Goal: Navigation & Orientation: Find specific page/section

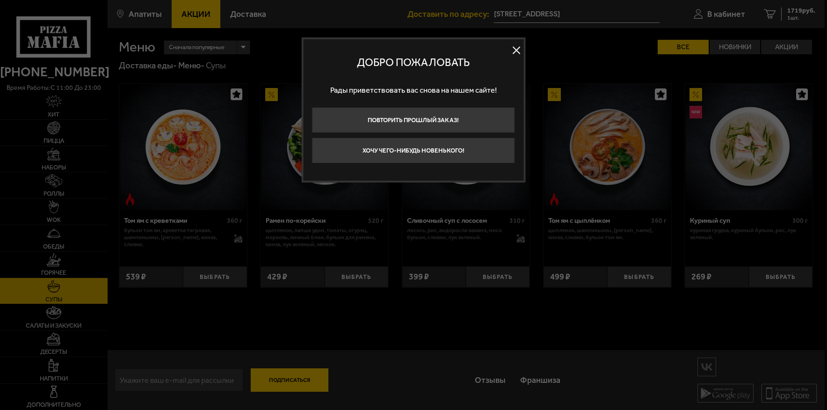
click at [87, 148] on div at bounding box center [413, 205] width 827 height 410
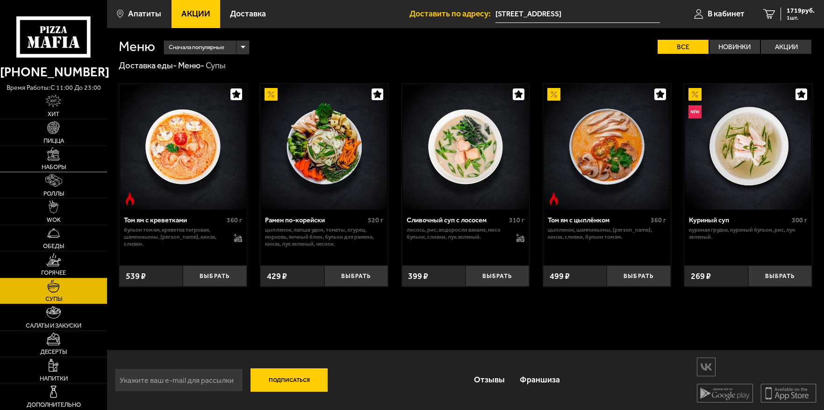
click at [73, 151] on link "Наборы" at bounding box center [53, 159] width 107 height 26
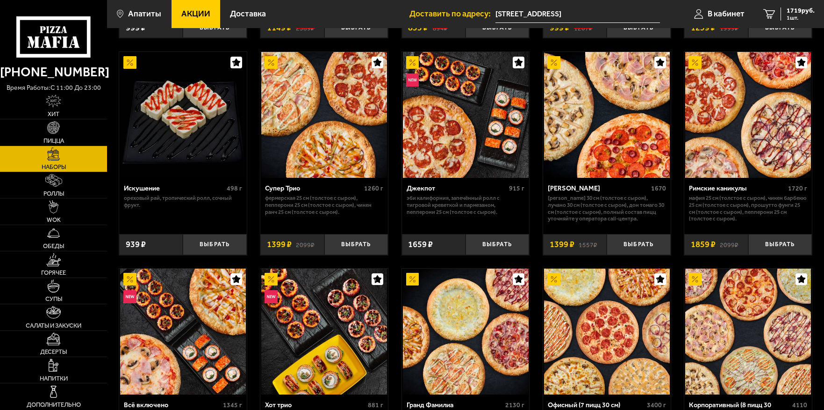
scroll to position [234, 0]
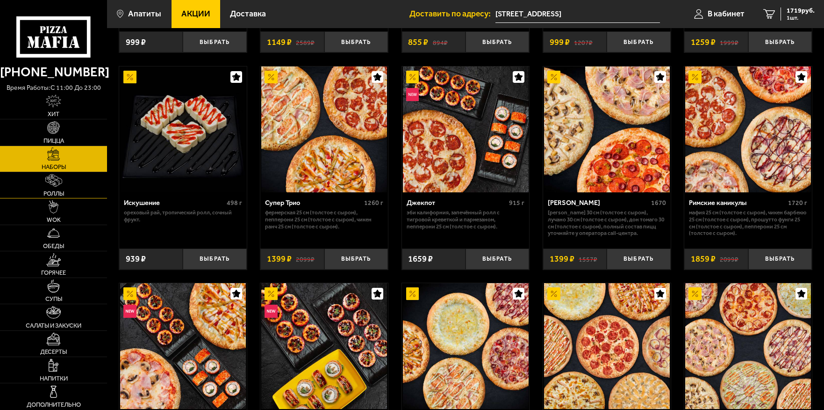
click at [72, 191] on link "Роллы" at bounding box center [53, 185] width 107 height 26
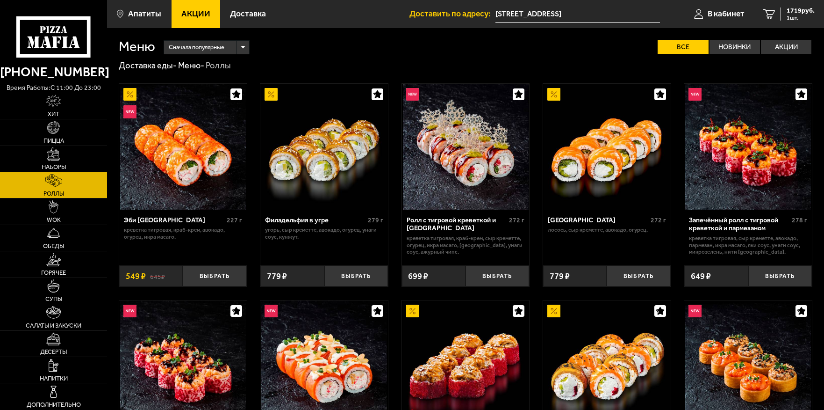
click at [53, 155] on img at bounding box center [53, 153] width 13 height 13
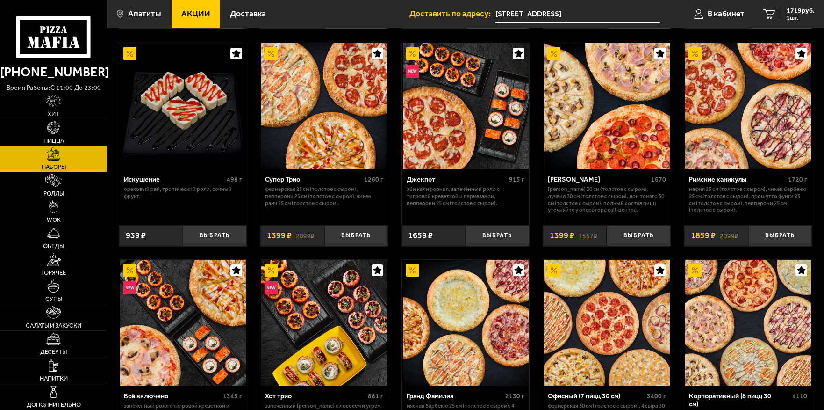
scroll to position [281, 0]
